Goal: Information Seeking & Learning: Learn about a topic

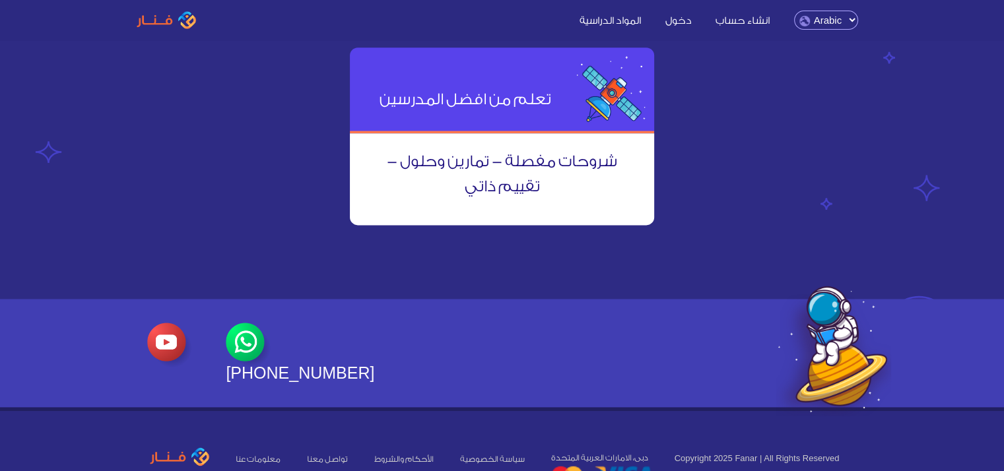
scroll to position [1780, 0]
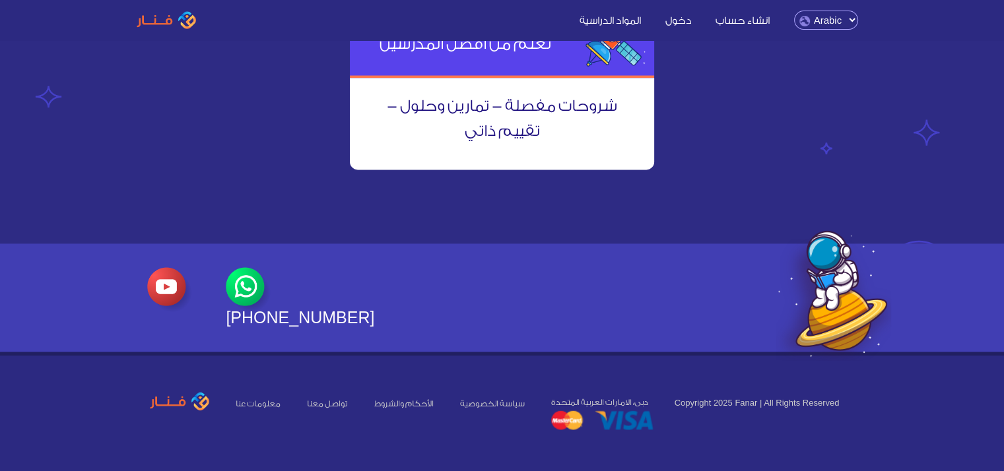
click at [249, 287] on img at bounding box center [248, 289] width 45 height 45
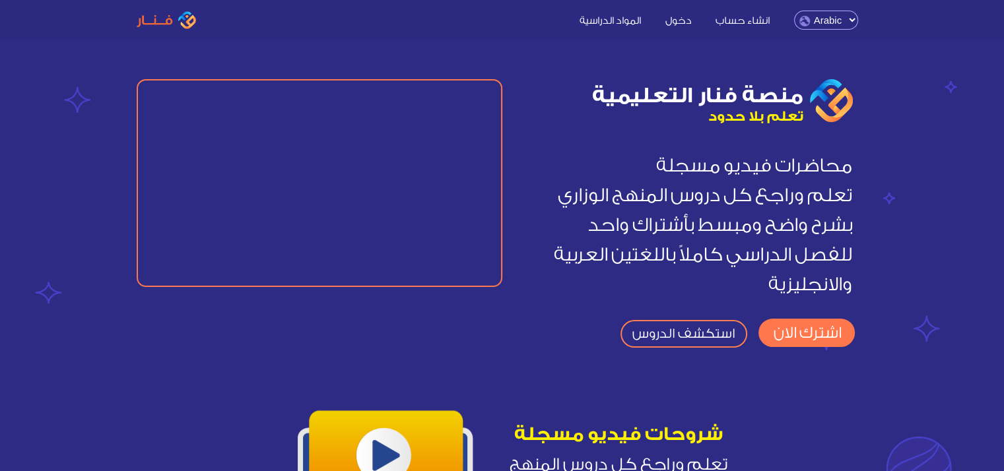
scroll to position [0, 0]
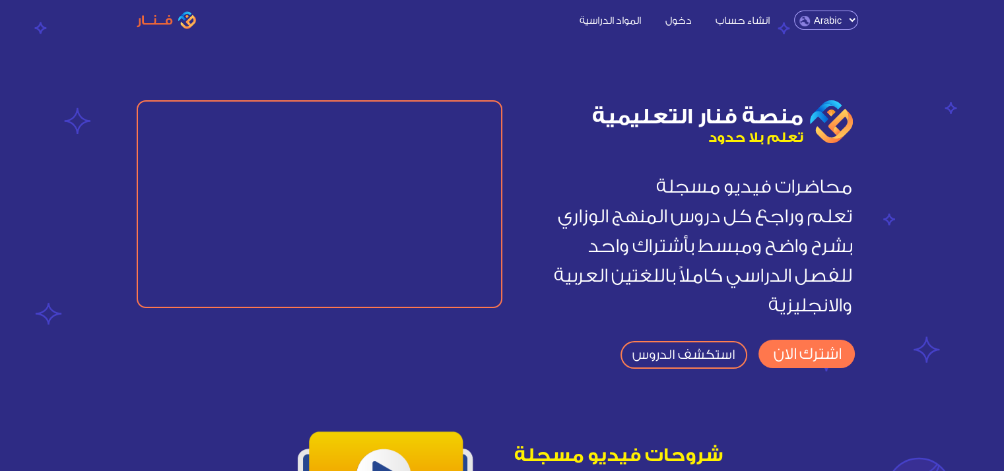
click at [616, 18] on link "المواد الدراسية" at bounding box center [609, 20] width 83 height 14
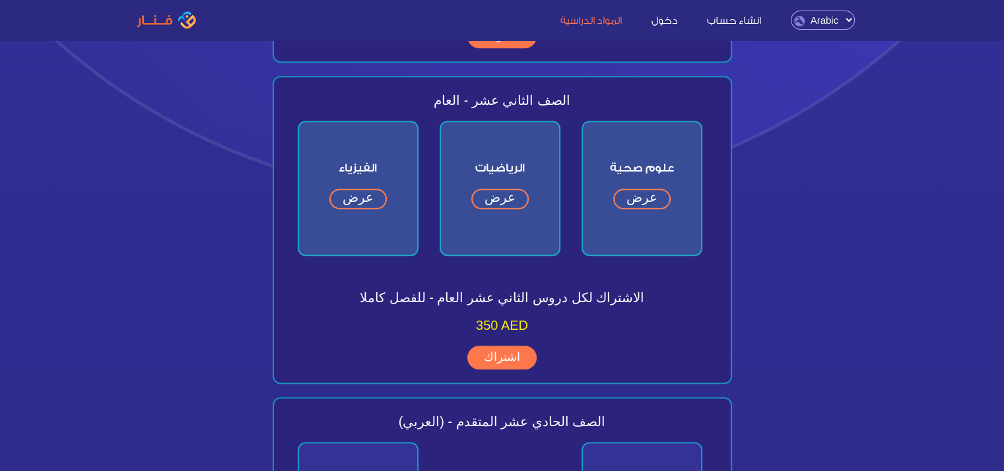
scroll to position [792, 0]
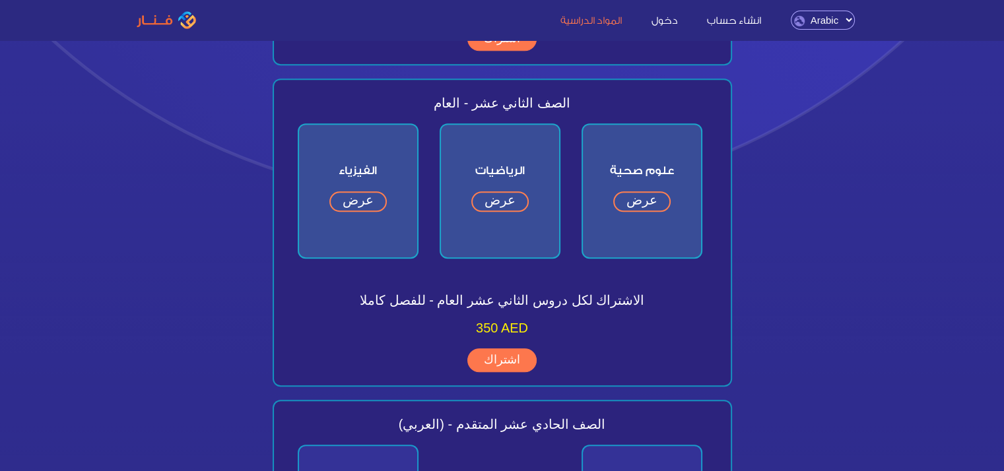
click at [340, 201] on link "عرض" at bounding box center [357, 201] width 57 height 20
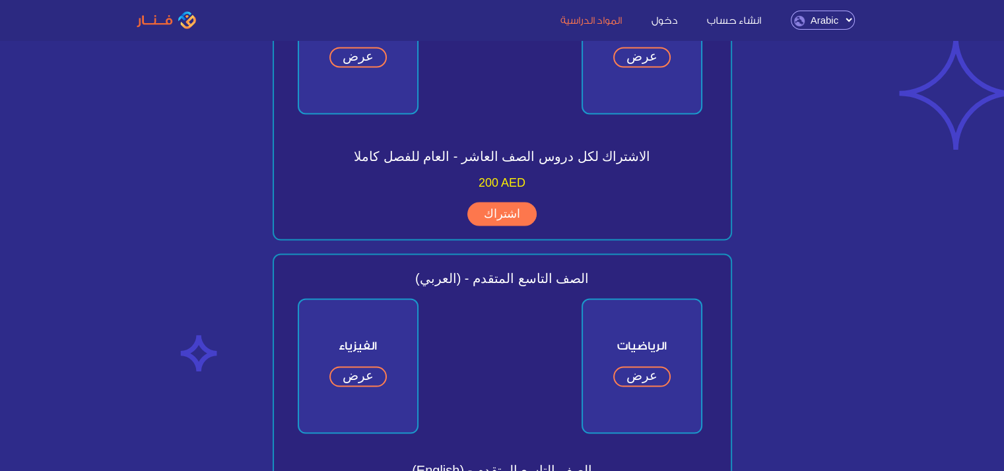
scroll to position [2640, 0]
